Goal: Navigation & Orientation: Find specific page/section

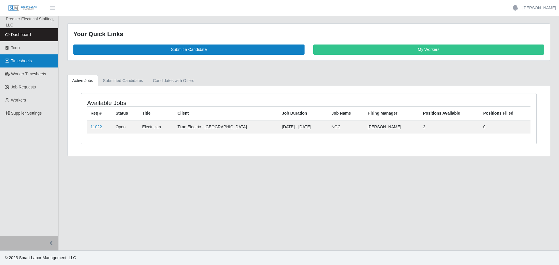
click at [23, 63] on span "Timesheets" at bounding box center [21, 61] width 21 height 5
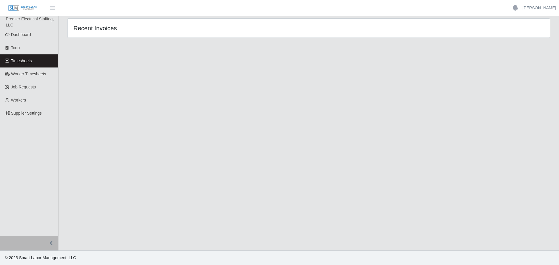
click at [23, 63] on span "Timesheets" at bounding box center [21, 61] width 21 height 5
click at [23, 62] on span "Timesheets" at bounding box center [21, 61] width 21 height 5
click at [26, 59] on span "Timesheets" at bounding box center [21, 61] width 21 height 5
click at [26, 38] on link "Dashboard" at bounding box center [29, 34] width 58 height 13
